Goal: Information Seeking & Learning: Learn about a topic

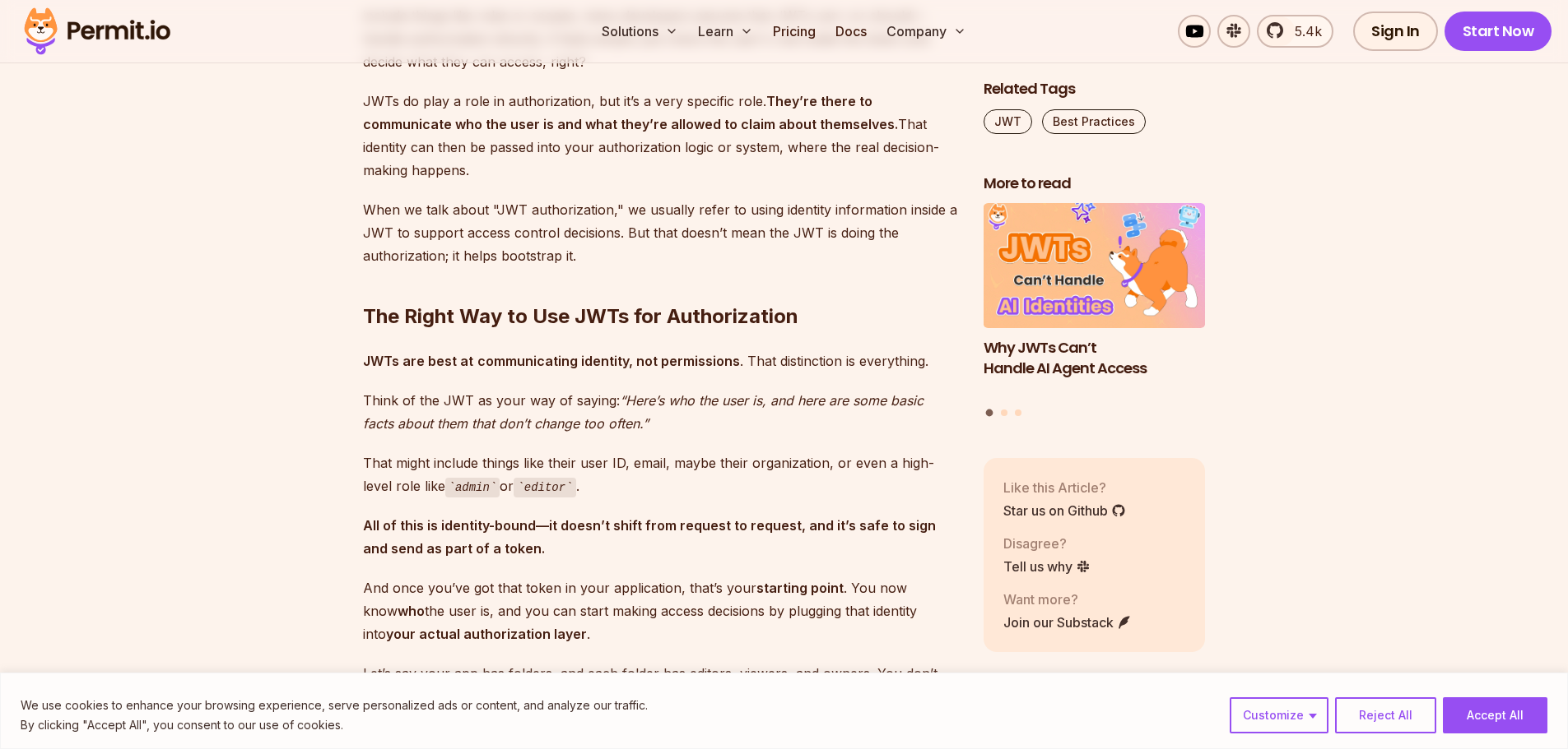
scroll to position [1974, 0]
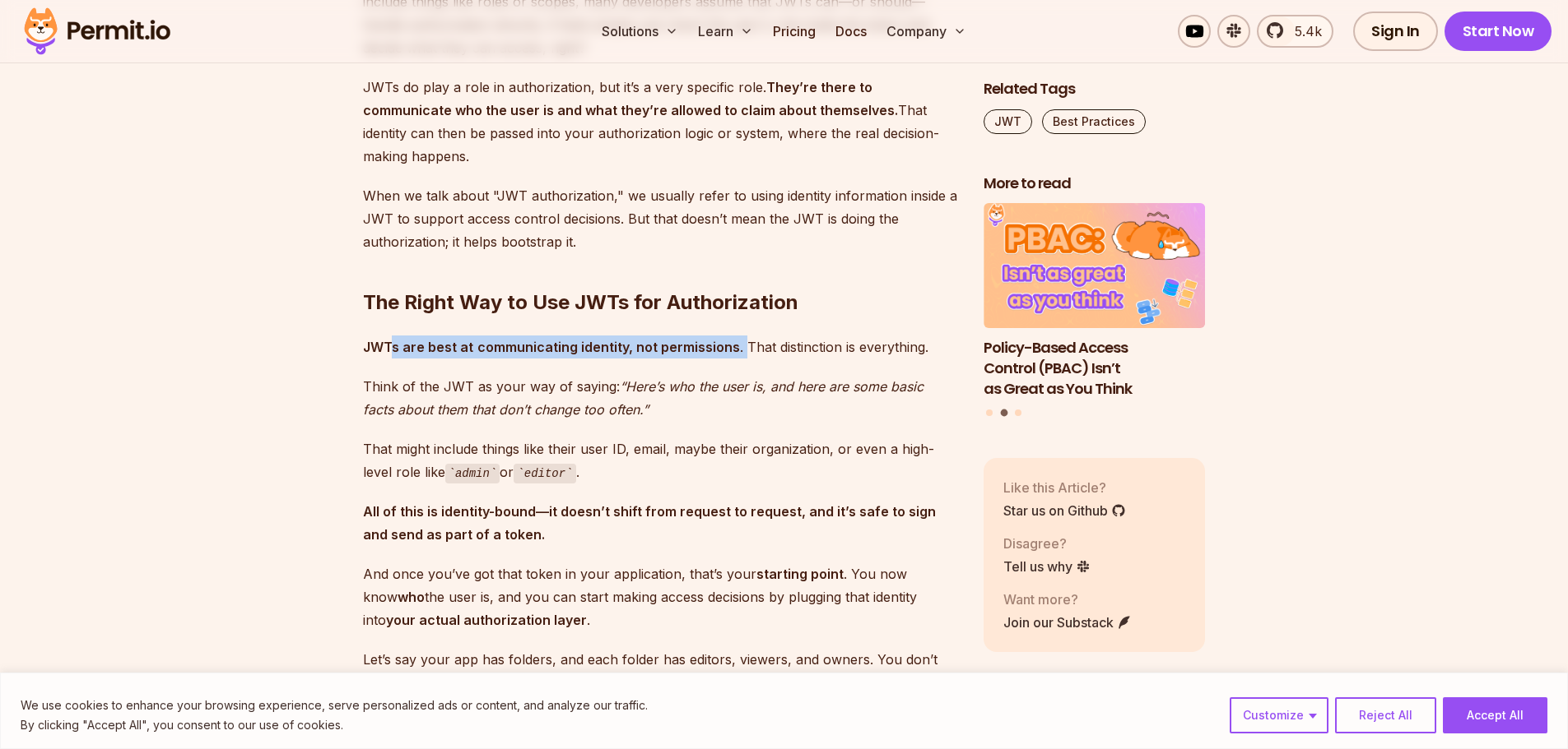
drag, startPoint x: 393, startPoint y: 329, endPoint x: 742, endPoint y: 327, distance: 349.0
click at [742, 335] on p "JWTs are best at communicating identity, not permissions . That distinction is …" at bounding box center [660, 346] width 594 height 23
click at [721, 378] on em "“Here’s who the user is, and here are some basic facts about them that don’t ch…" at bounding box center [643, 398] width 561 height 39
click at [699, 438] on p "That might include things like their user ID, email, maybe their organization, …" at bounding box center [660, 461] width 594 height 47
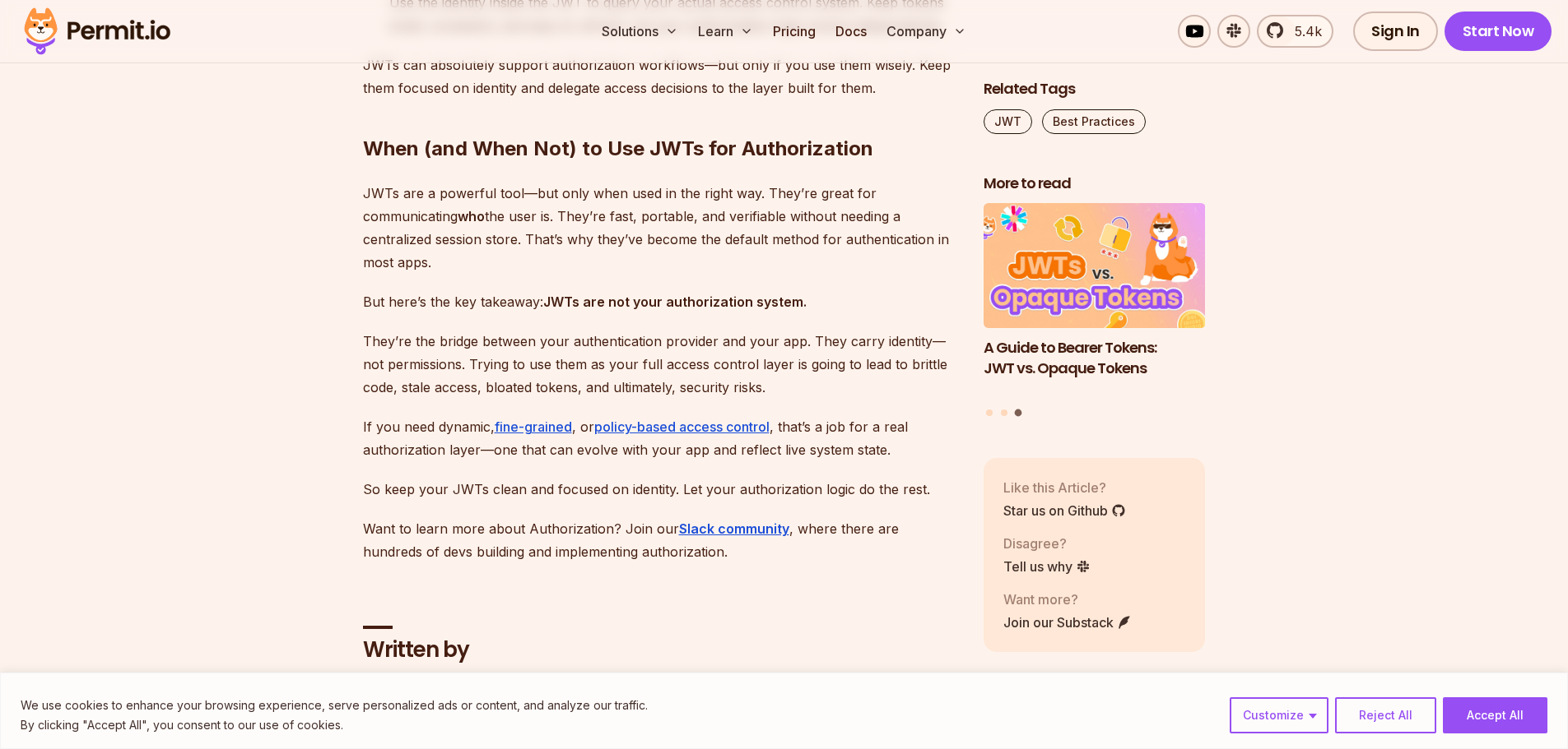
scroll to position [6417, 0]
click at [633, 476] on p "So keep your JWTs clean and focused on identity. Let your authorization logic d…" at bounding box center [660, 488] width 594 height 23
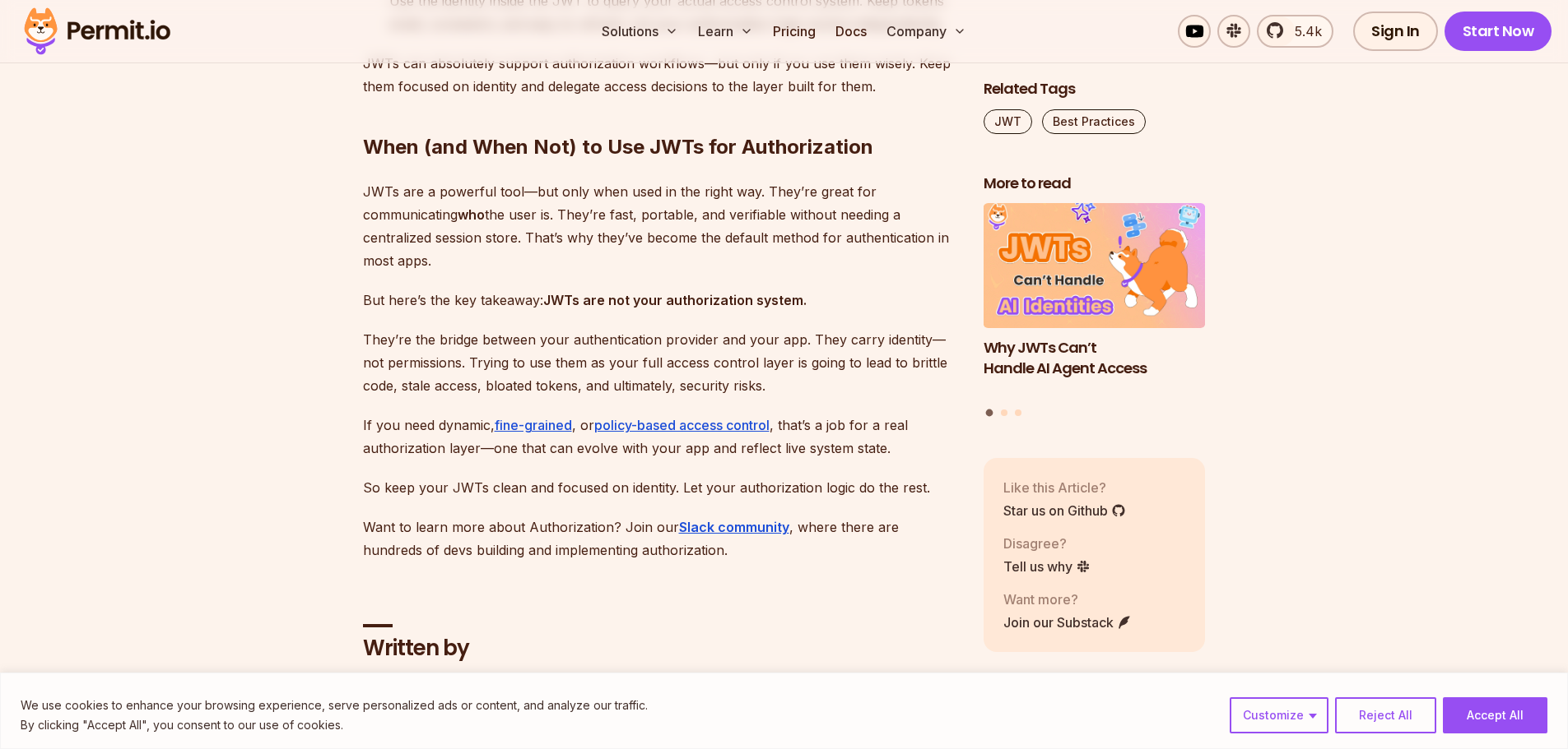
scroll to position [717, 0]
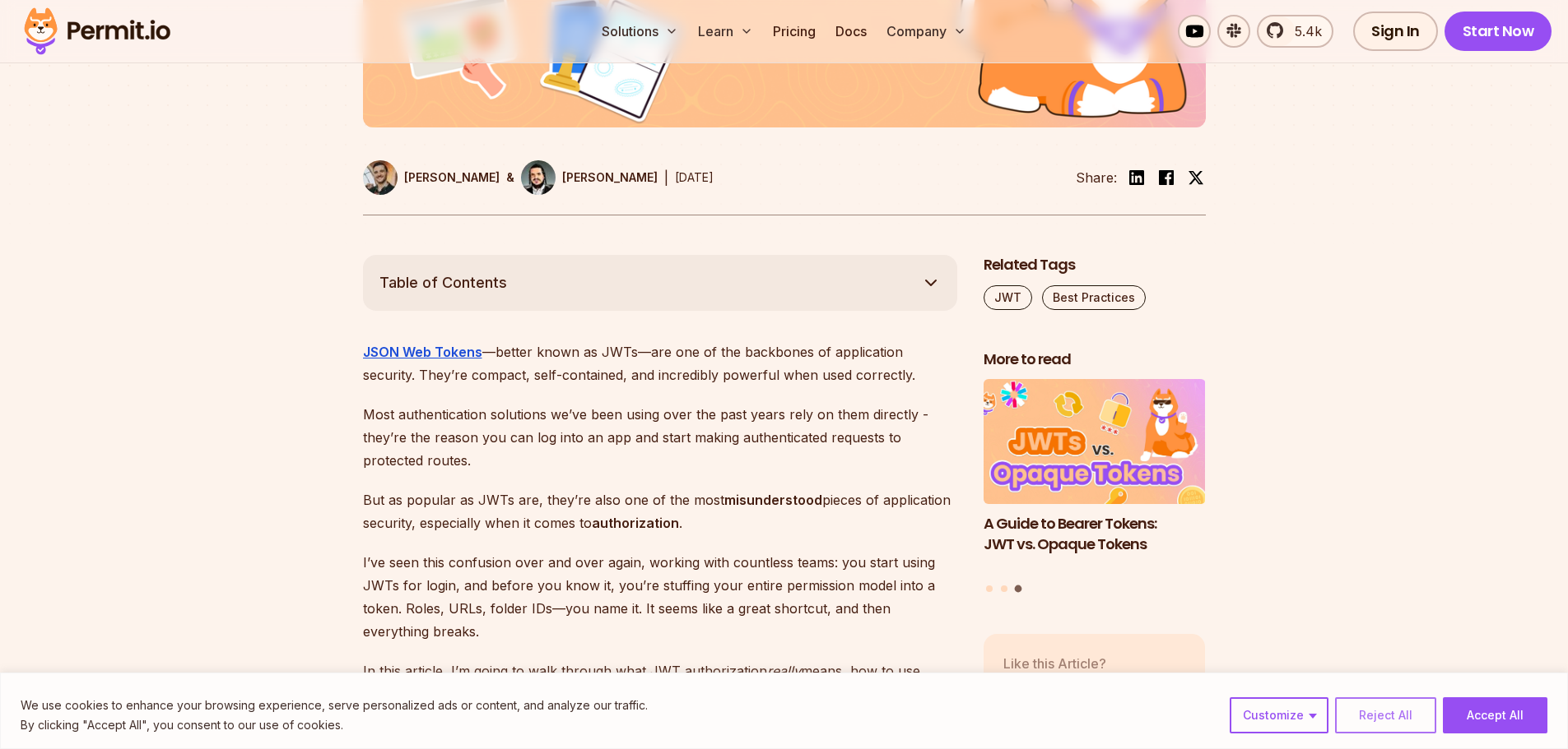
click at [1408, 722] on button "Reject All" at bounding box center [1386, 715] width 101 height 36
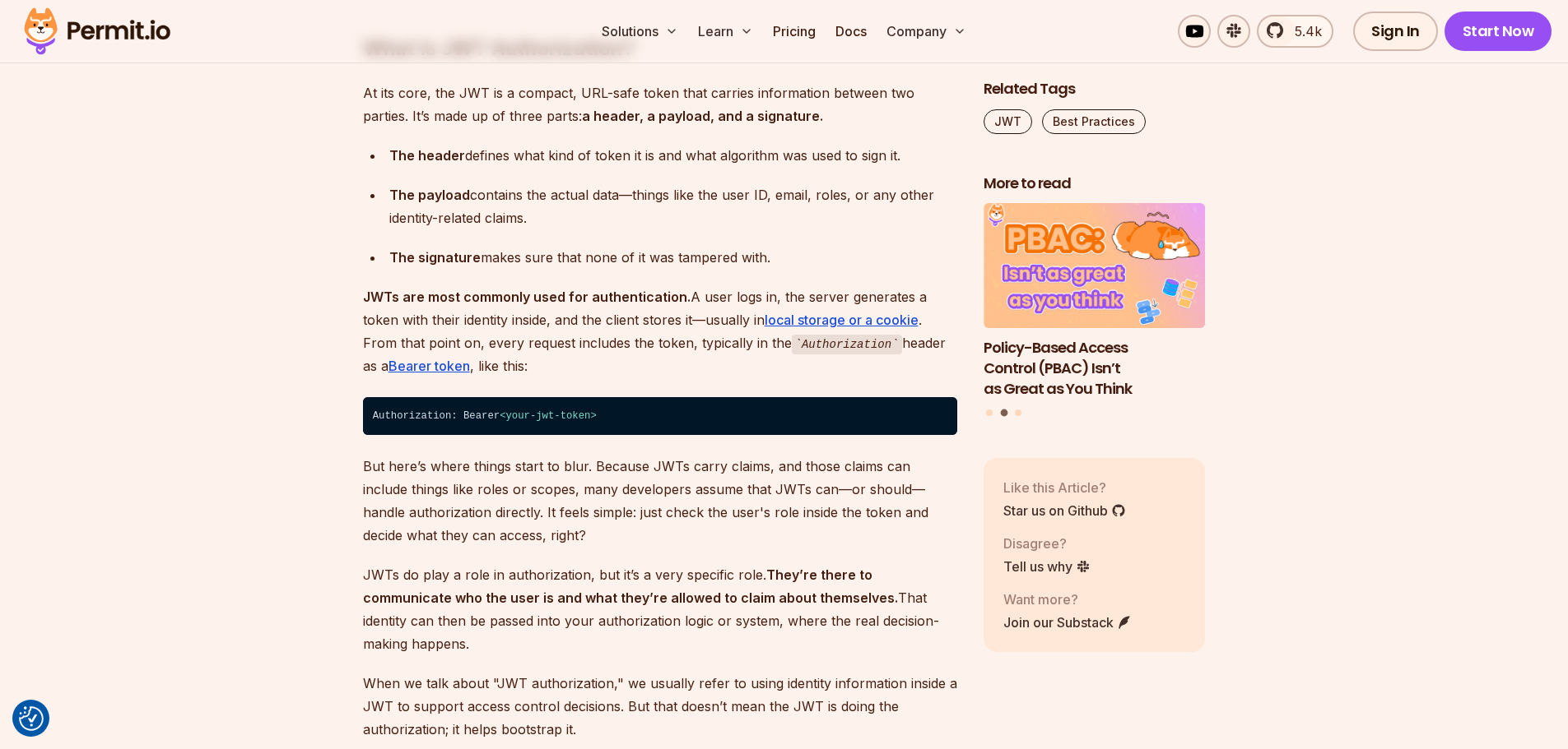
scroll to position [1458, 0]
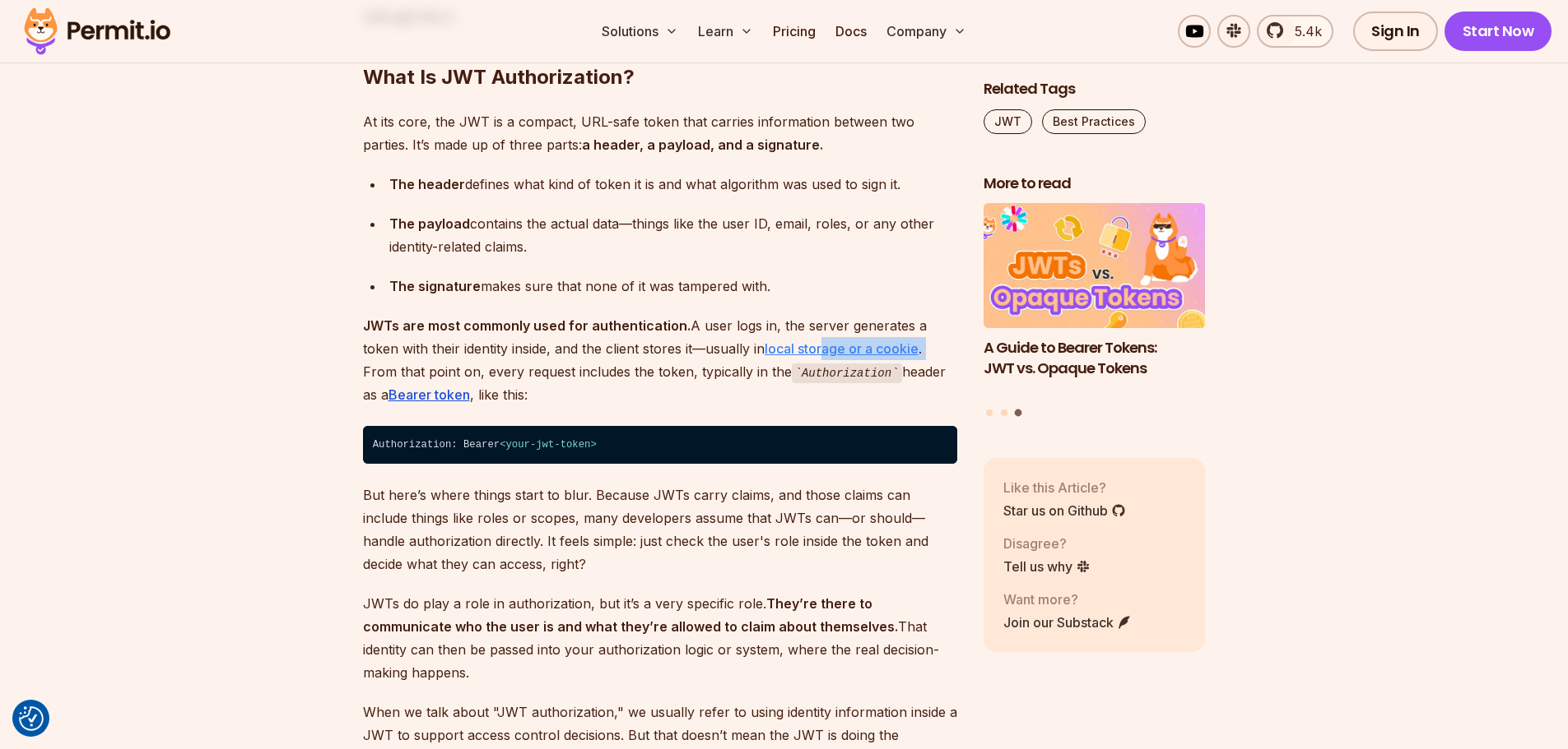
drag, startPoint x: 892, startPoint y: 351, endPoint x: 791, endPoint y: 348, distance: 101.0
click at [791, 348] on p "JWTs are most commonly used for authentication. A user logs in, the server gene…" at bounding box center [660, 360] width 594 height 93
click at [659, 387] on p "JWTs are most commonly used for authentication. A user logs in, the server gene…" at bounding box center [660, 360] width 594 height 93
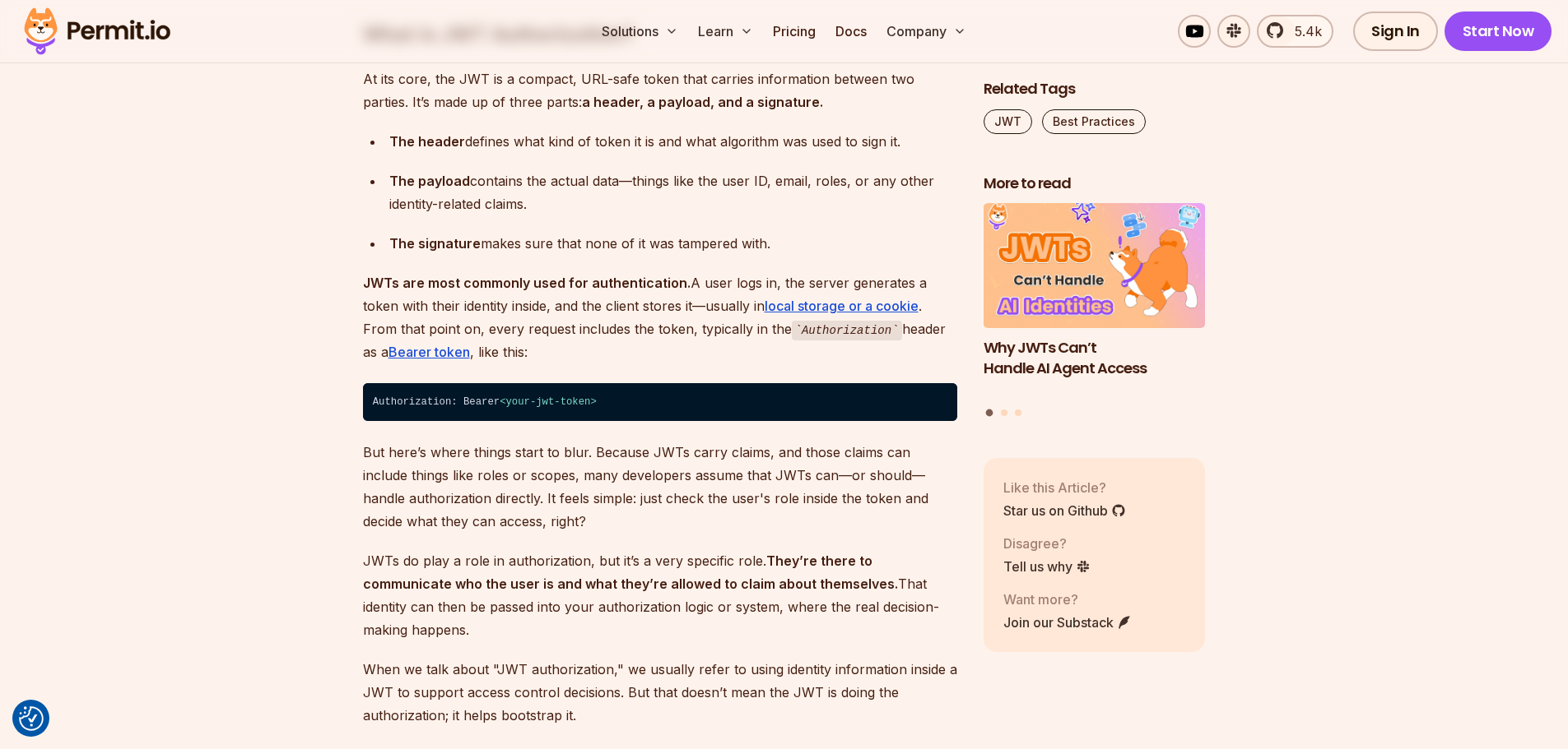
scroll to position [1540, 0]
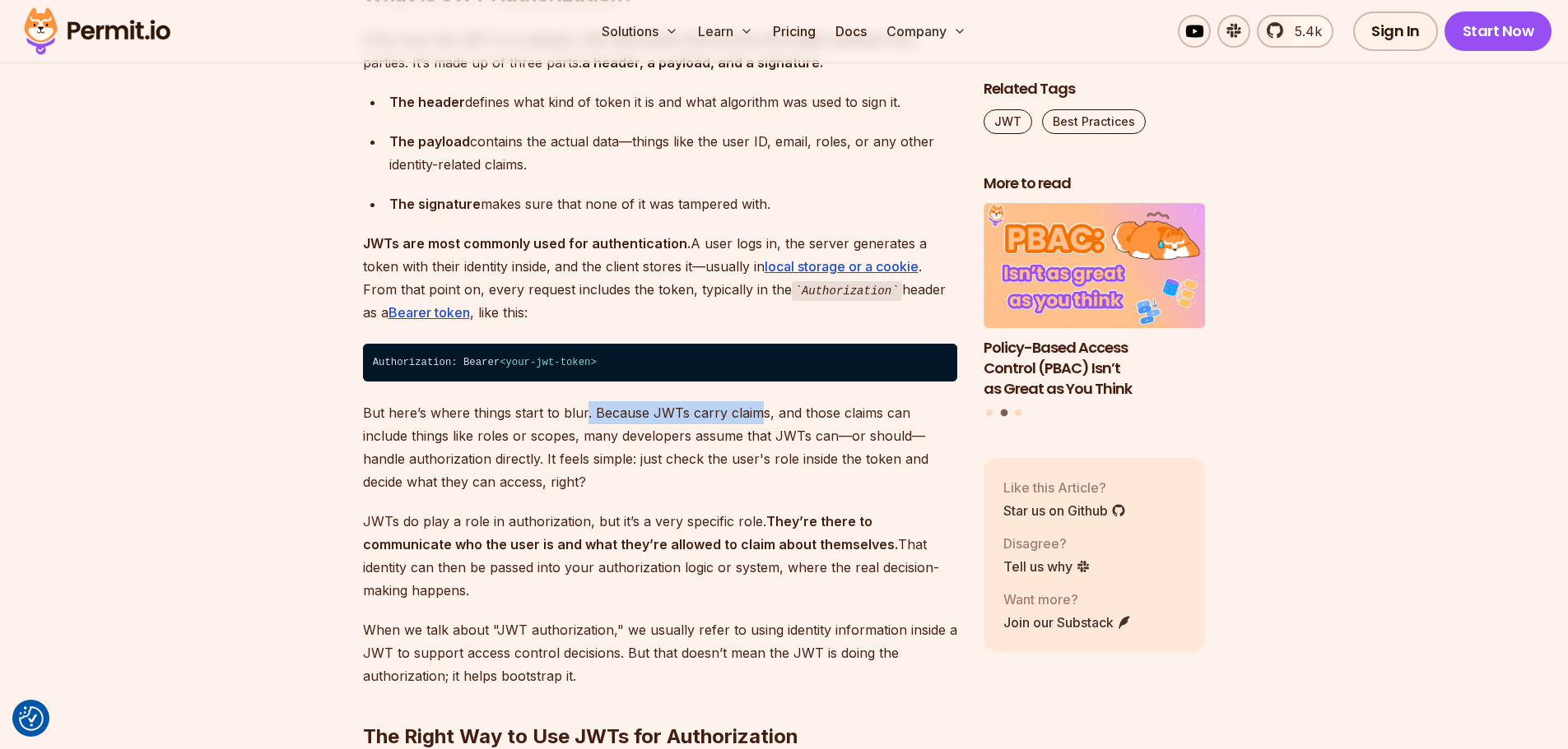
drag, startPoint x: 581, startPoint y: 415, endPoint x: 758, endPoint y: 397, distance: 177.9
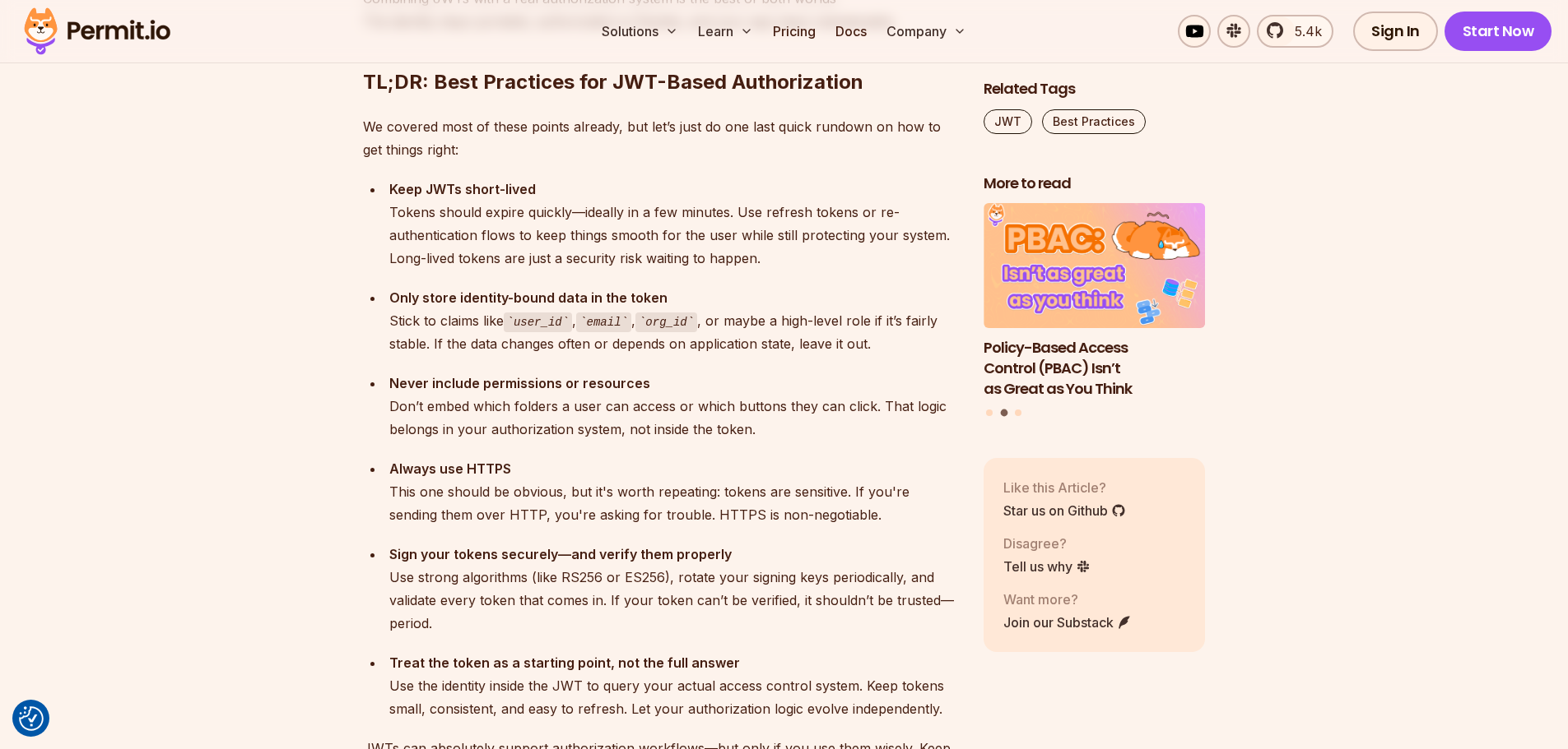
scroll to position [5735, 0]
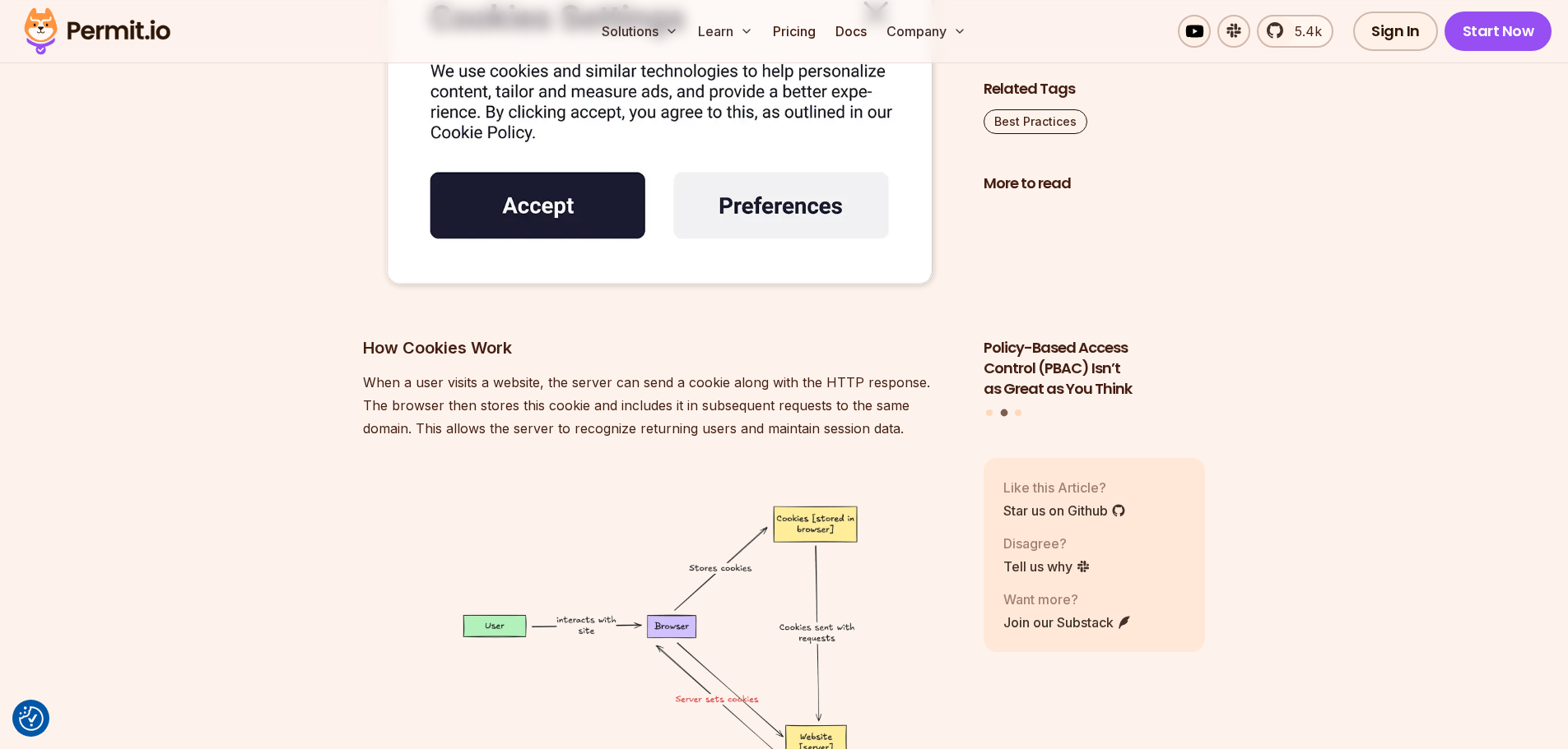
scroll to position [3866, 0]
